Goal: Transaction & Acquisition: Download file/media

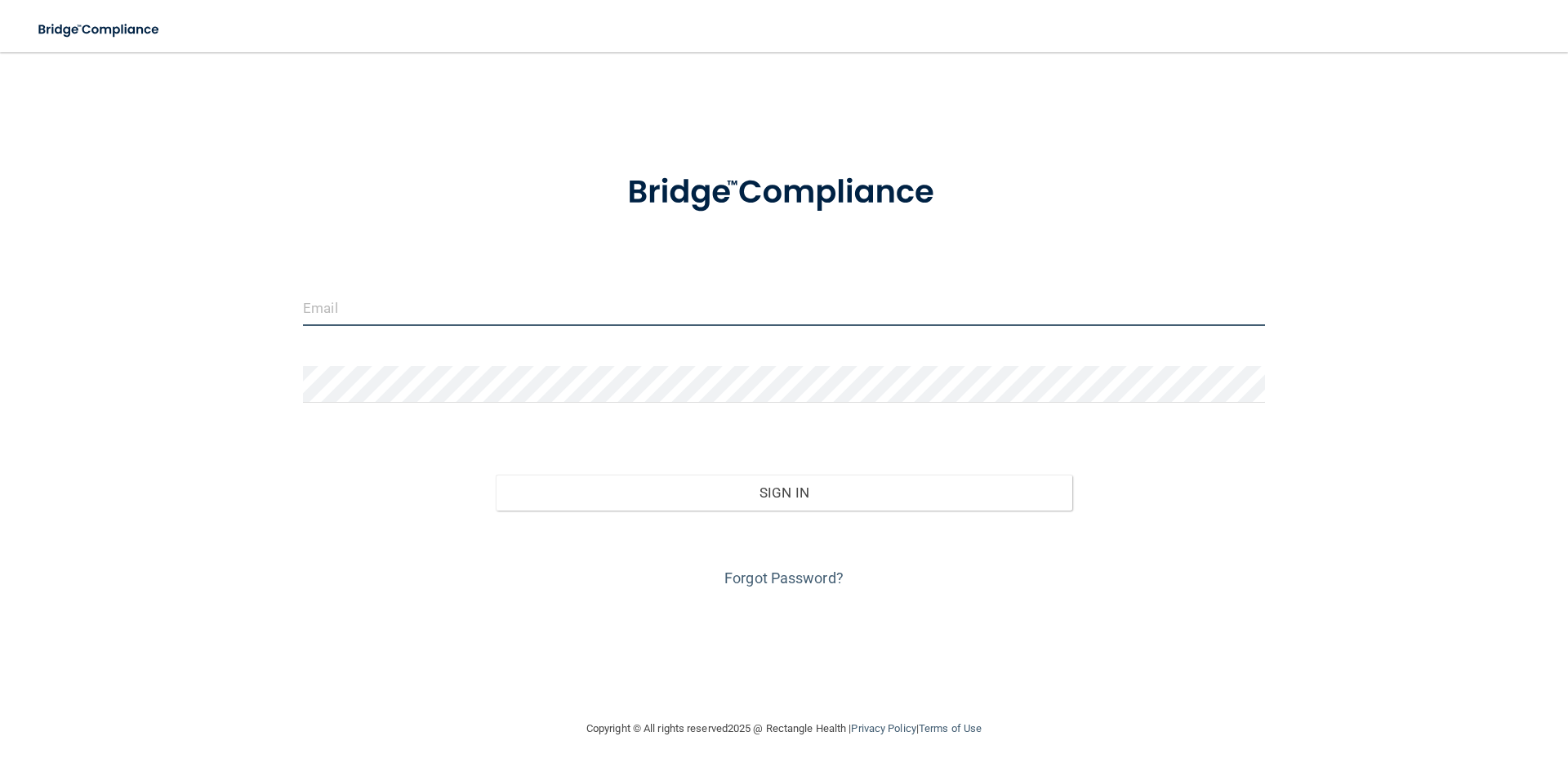
click at [417, 312] on input "email" at bounding box center [784, 307] width 962 height 36
type input "[EMAIL_ADDRESS][DOMAIN_NAME]"
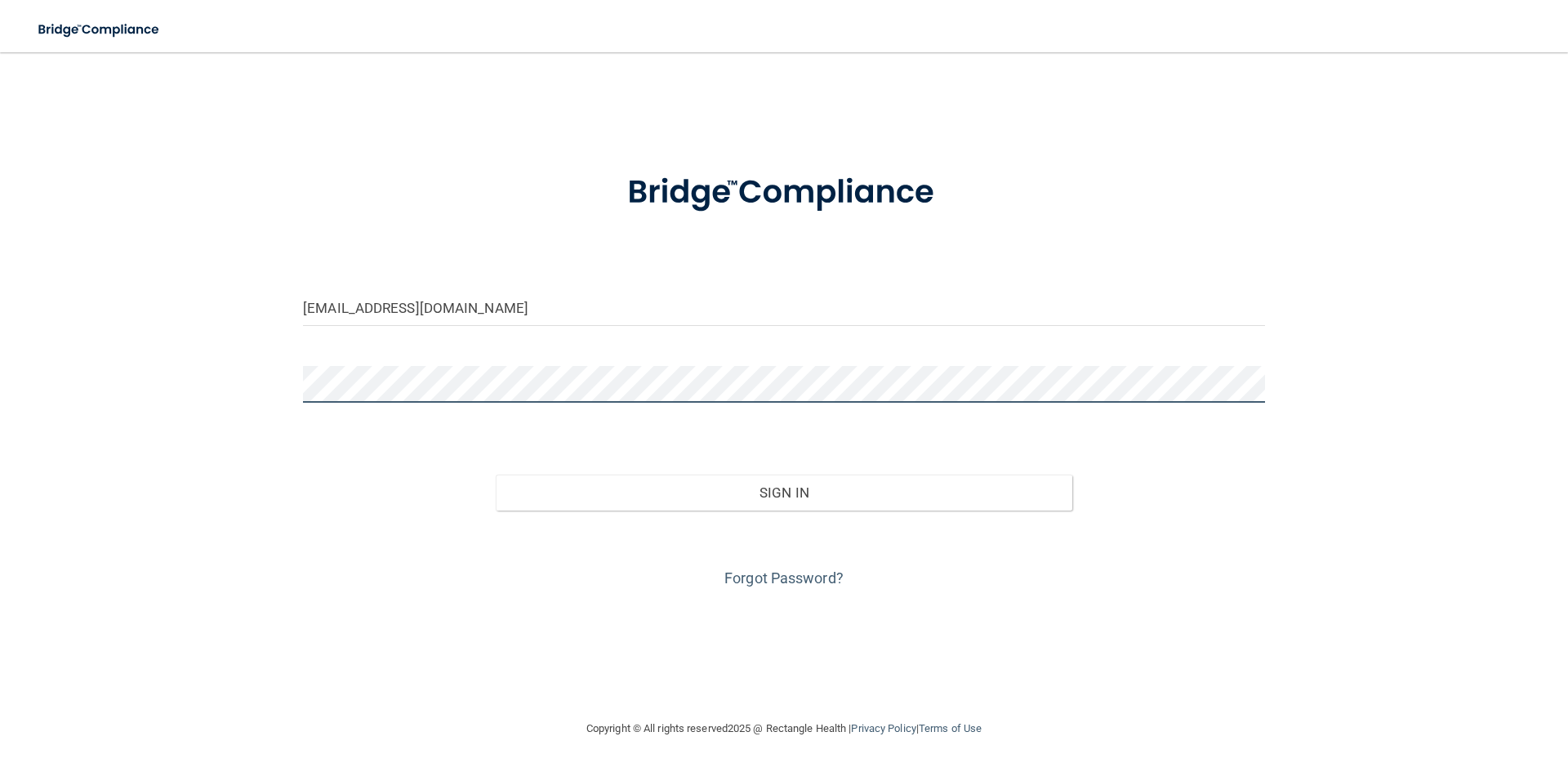
click at [496, 475] on button "Sign In" at bounding box center [784, 492] width 577 height 36
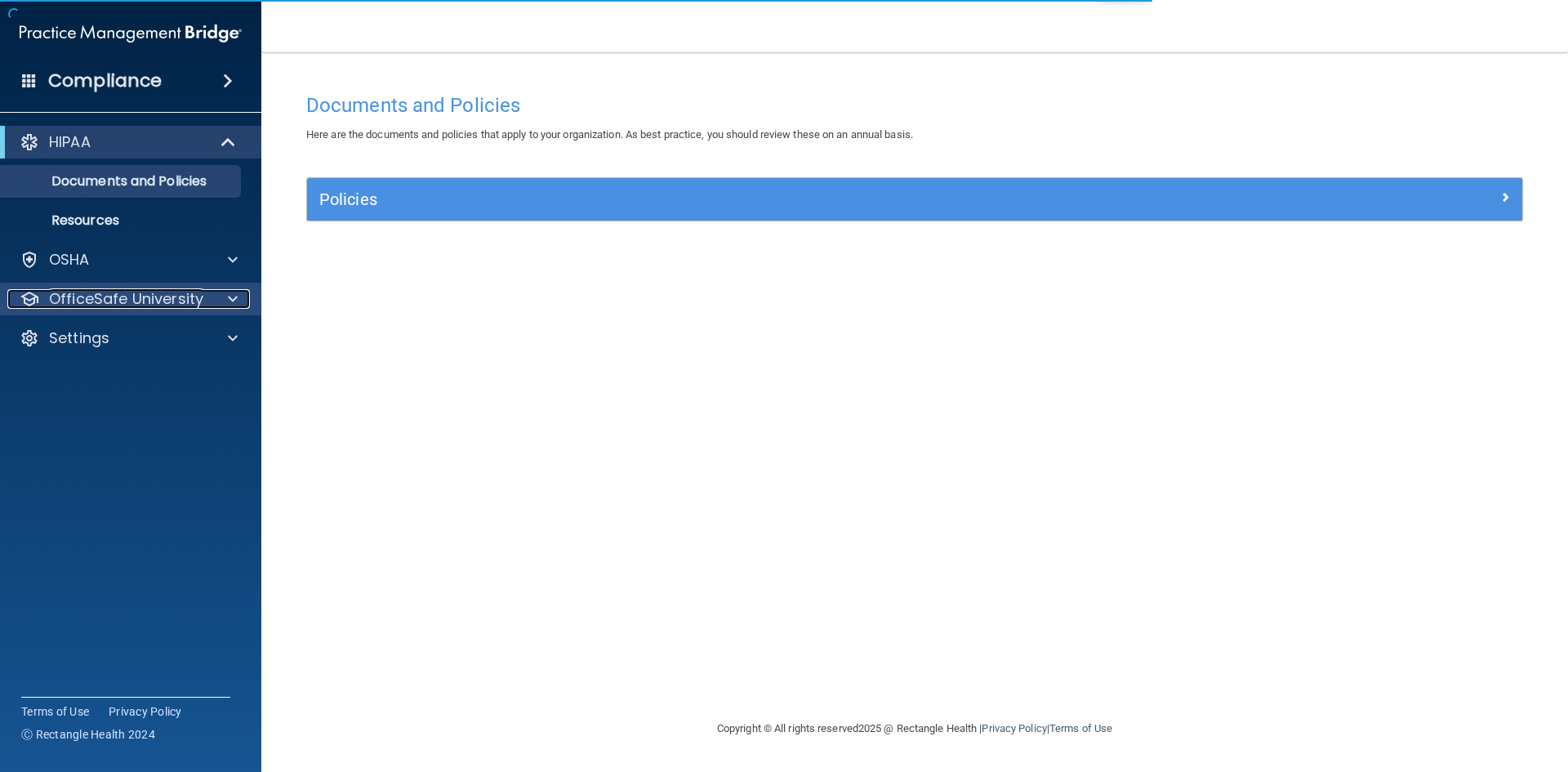
click at [234, 294] on span at bounding box center [232, 299] width 10 height 20
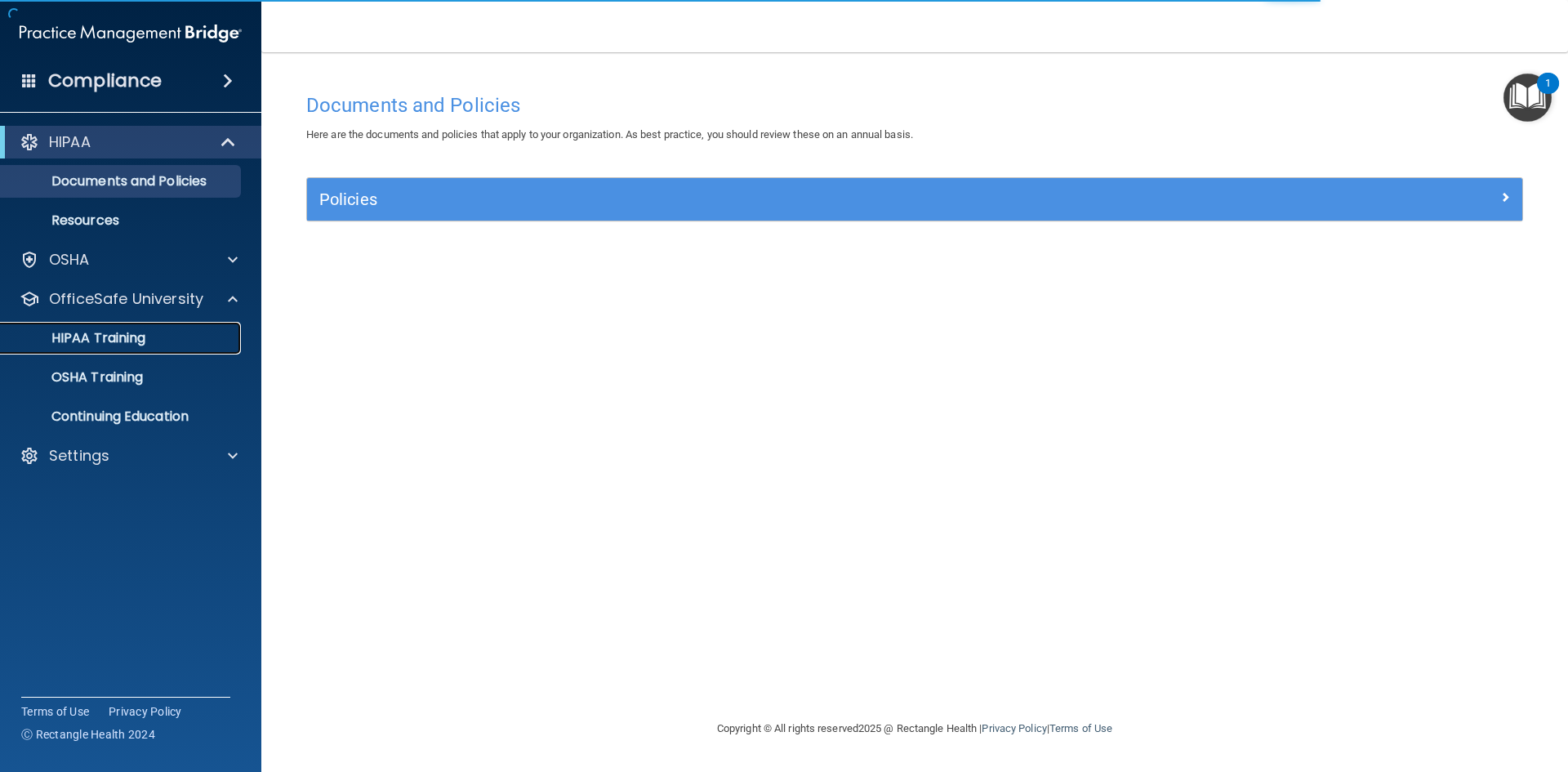
click at [148, 331] on div "HIPAA Training" at bounding box center [122, 338] width 223 height 16
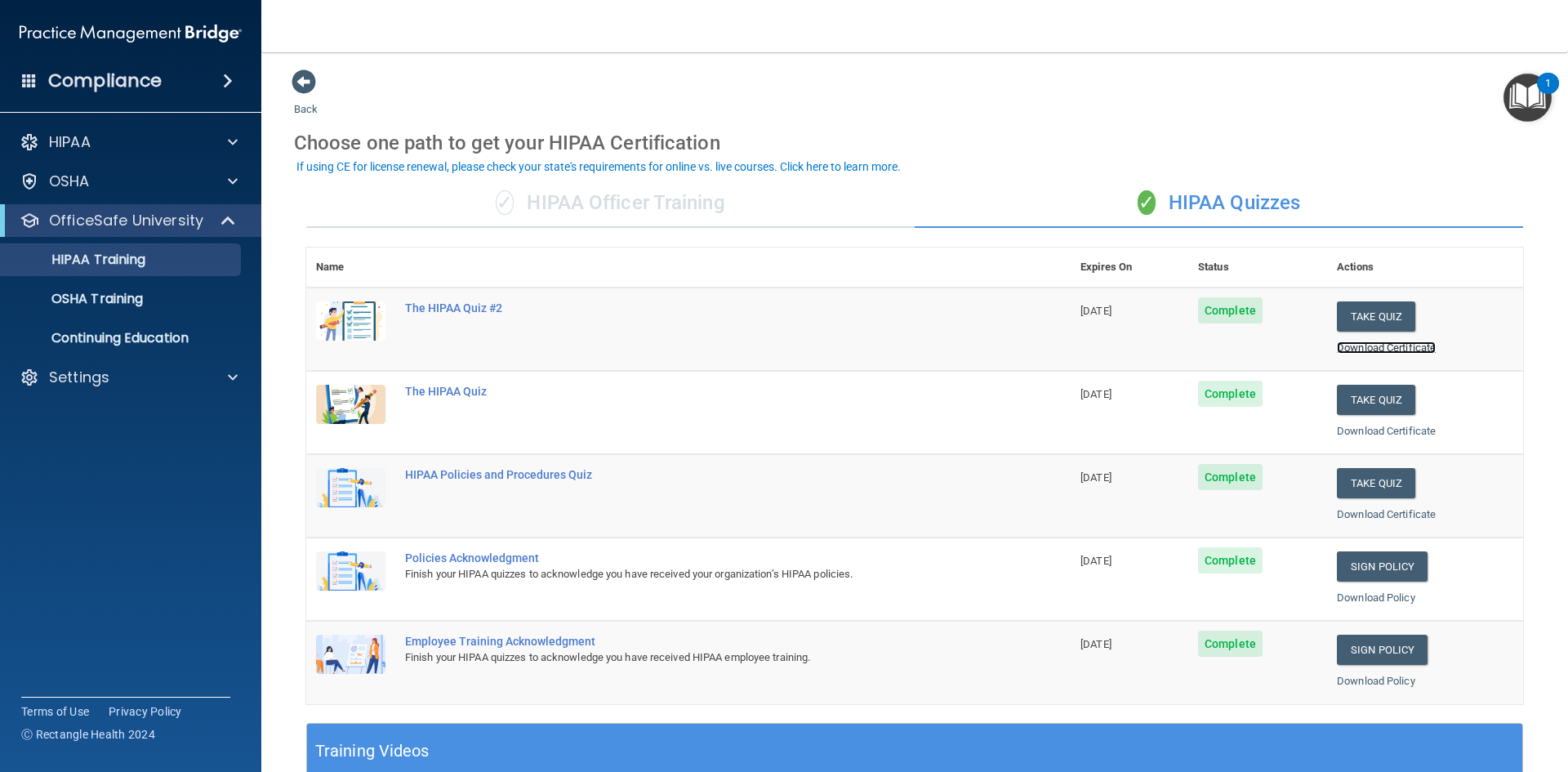
click at [1358, 347] on link "Download Certificate" at bounding box center [1387, 347] width 99 height 12
click at [1367, 430] on link "Download Certificate" at bounding box center [1387, 431] width 99 height 12
click at [1393, 511] on link "Download Certificate" at bounding box center [1387, 514] width 99 height 12
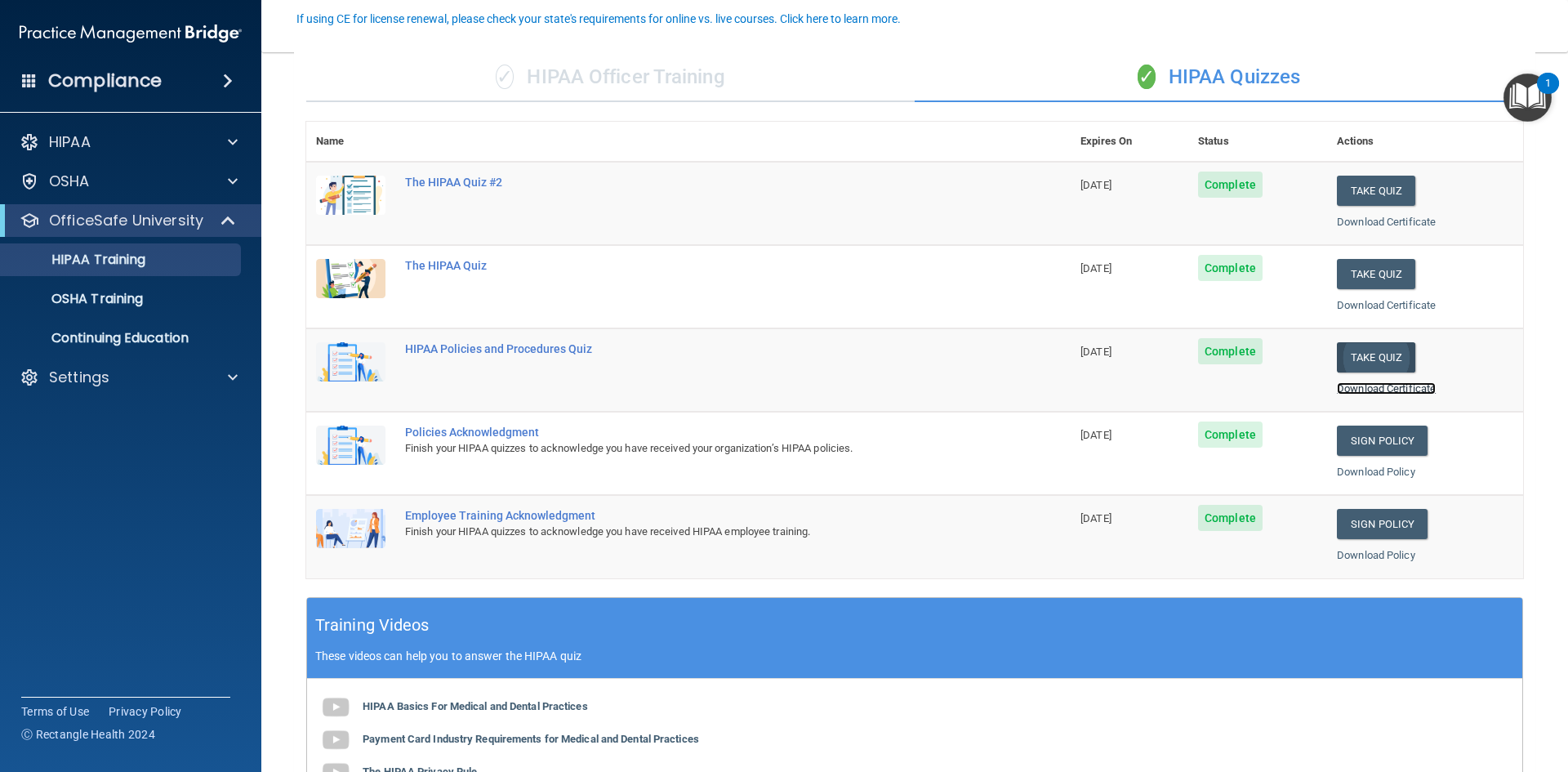
scroll to position [163, 0]
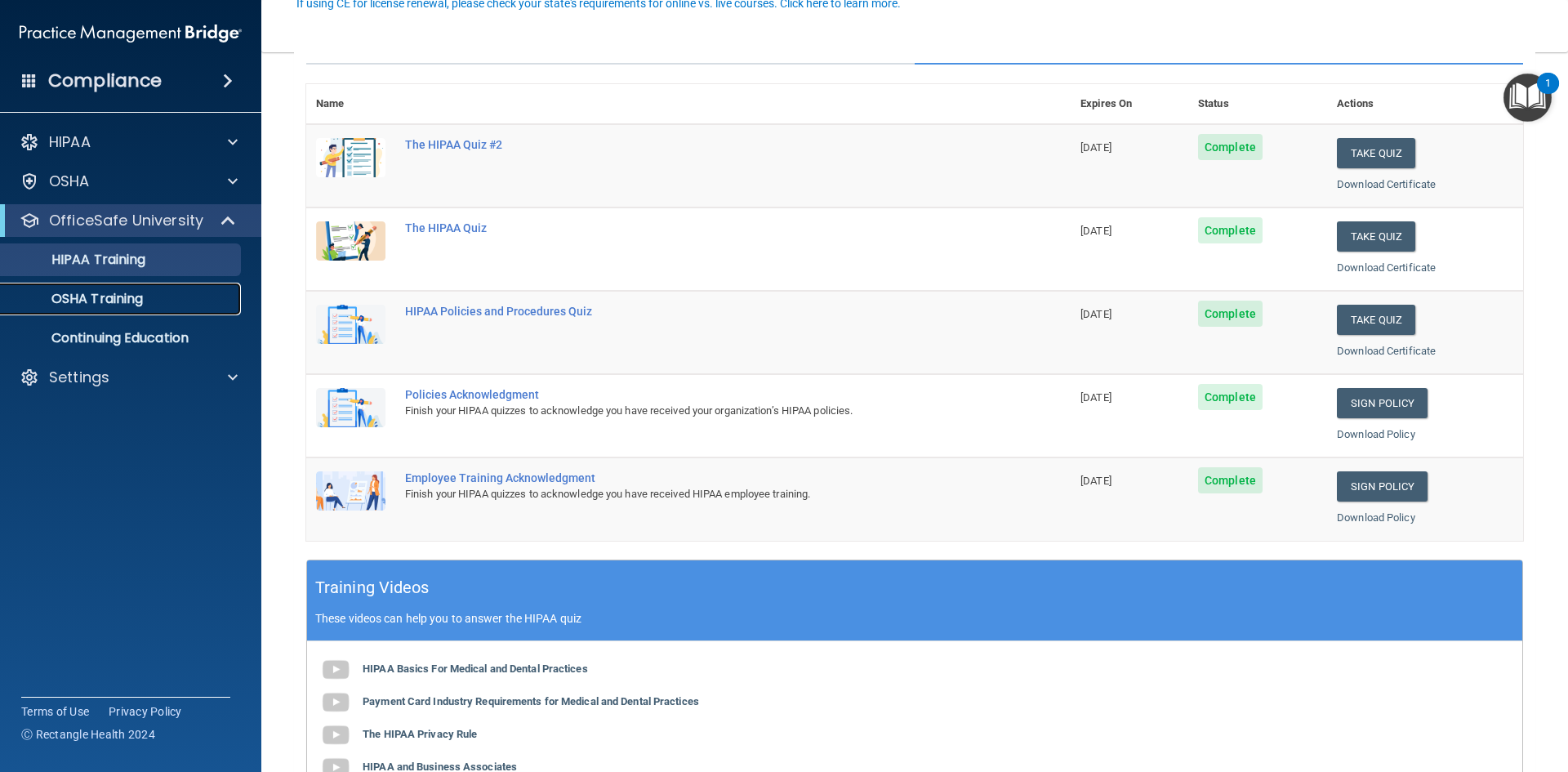
click at [210, 310] on link "OSHA Training" at bounding box center [112, 299] width 257 height 33
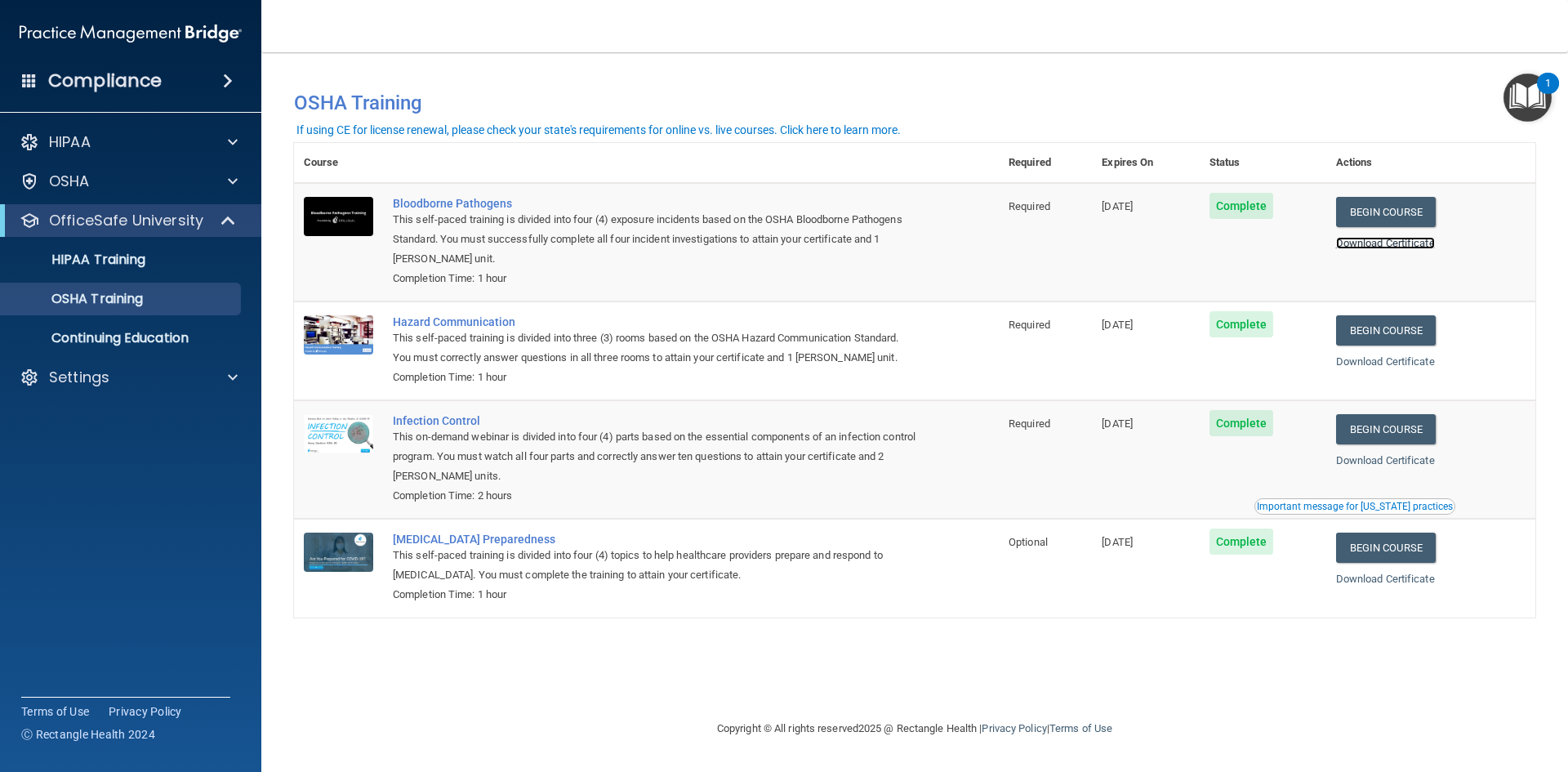
click at [1404, 241] on link "Download Certificate" at bounding box center [1386, 243] width 99 height 12
click at [1389, 367] on link "Download Certificate" at bounding box center [1386, 361] width 99 height 12
click at [1403, 581] on link "Download Certificate" at bounding box center [1386, 578] width 99 height 12
click at [1368, 460] on link "Download Certificate" at bounding box center [1386, 460] width 99 height 12
click at [186, 257] on div "HIPAA Training" at bounding box center [122, 260] width 223 height 16
